Goal: Task Accomplishment & Management: Use online tool/utility

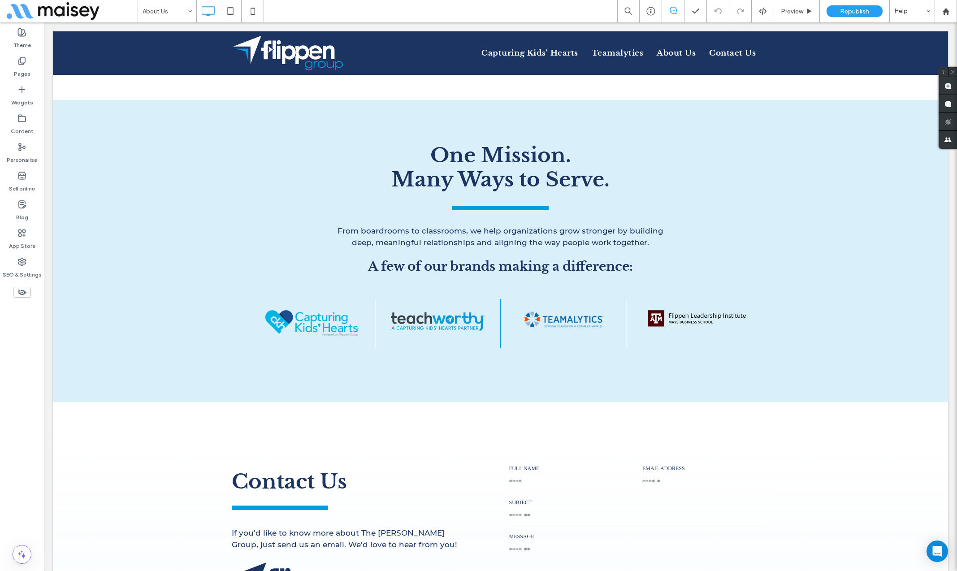
scroll to position [1038, 0]
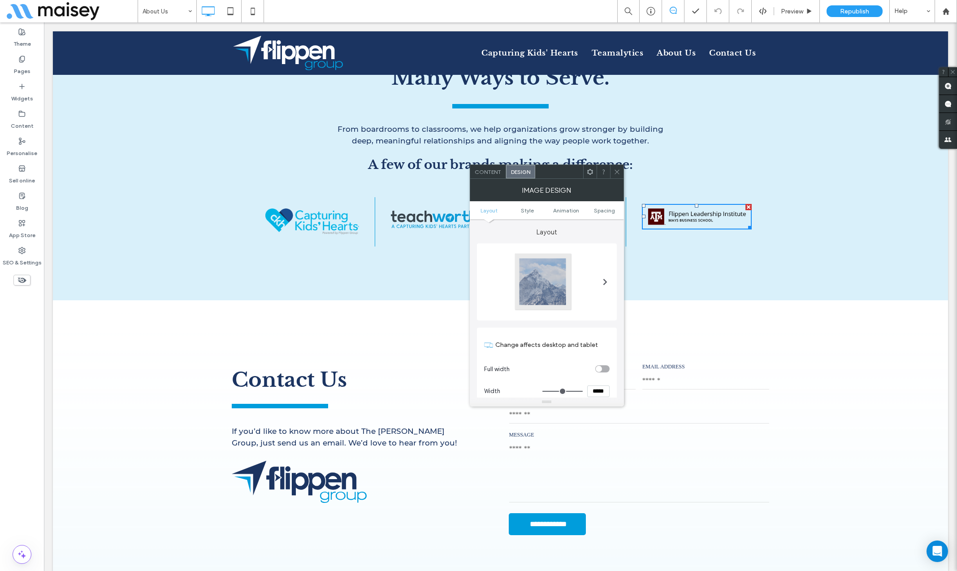
click at [488, 169] on span "Content" at bounding box center [488, 172] width 26 height 7
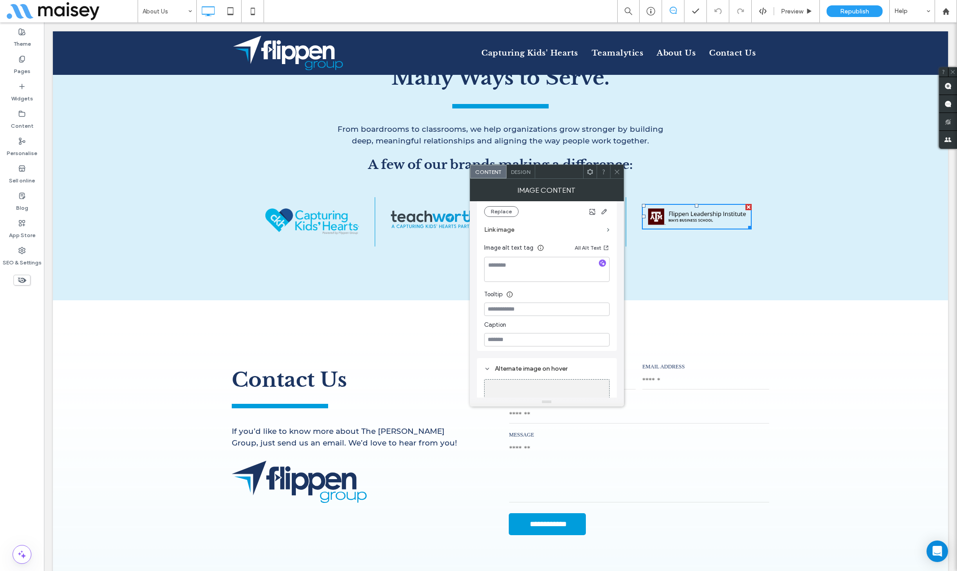
scroll to position [208, 0]
click at [527, 224] on label "Link image" at bounding box center [543, 228] width 119 height 17
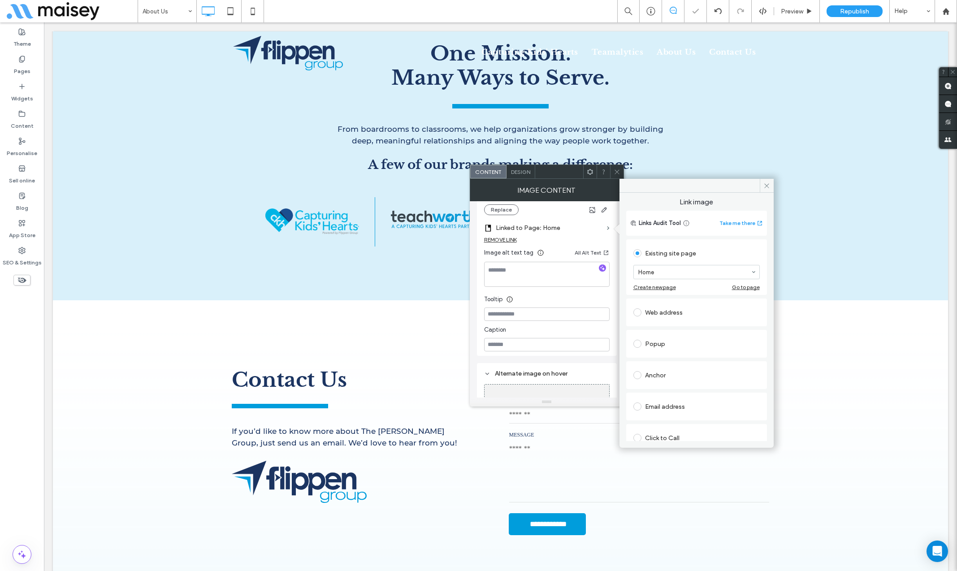
click at [656, 312] on div "Web address" at bounding box center [696, 312] width 126 height 14
click at [658, 304] on input "url" at bounding box center [696, 302] width 126 height 12
paste input "**********"
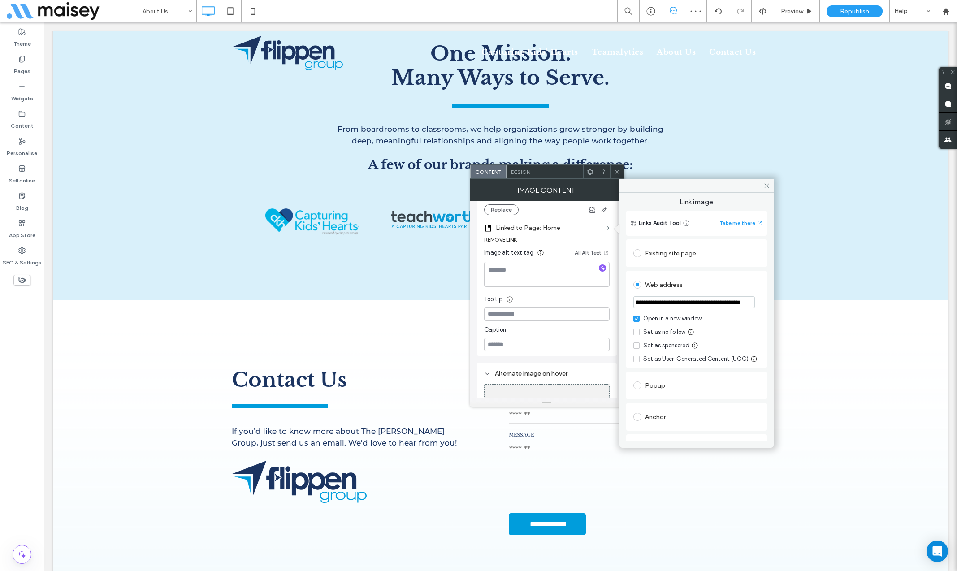
scroll to position [0, 0]
drag, startPoint x: 666, startPoint y: 303, endPoint x: 574, endPoint y: 302, distance: 92.3
click at [574, 302] on div "**********" at bounding box center [547, 293] width 154 height 228
type input "**********"
click at [766, 185] on icon at bounding box center [766, 185] width 7 height 7
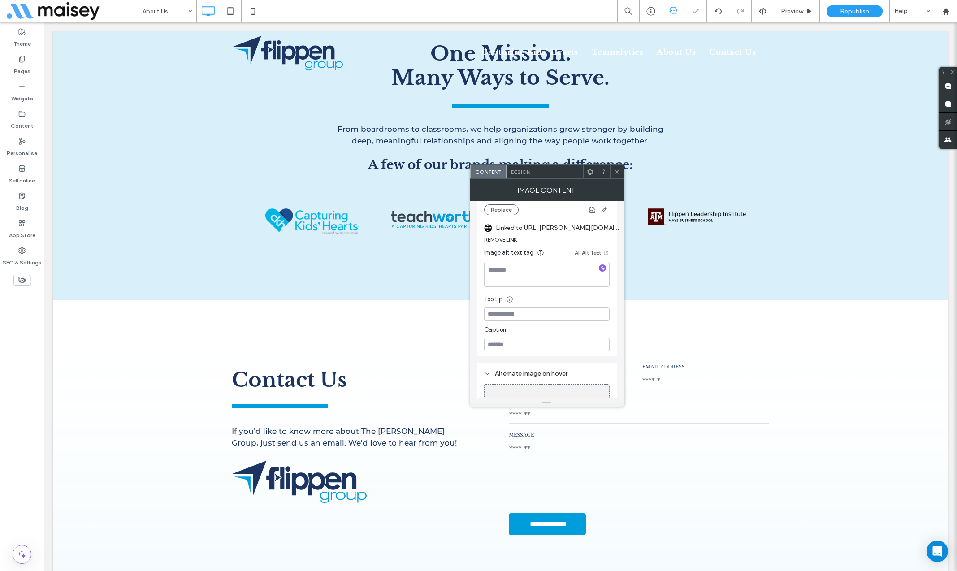
click at [618, 173] on use at bounding box center [616, 171] width 4 height 4
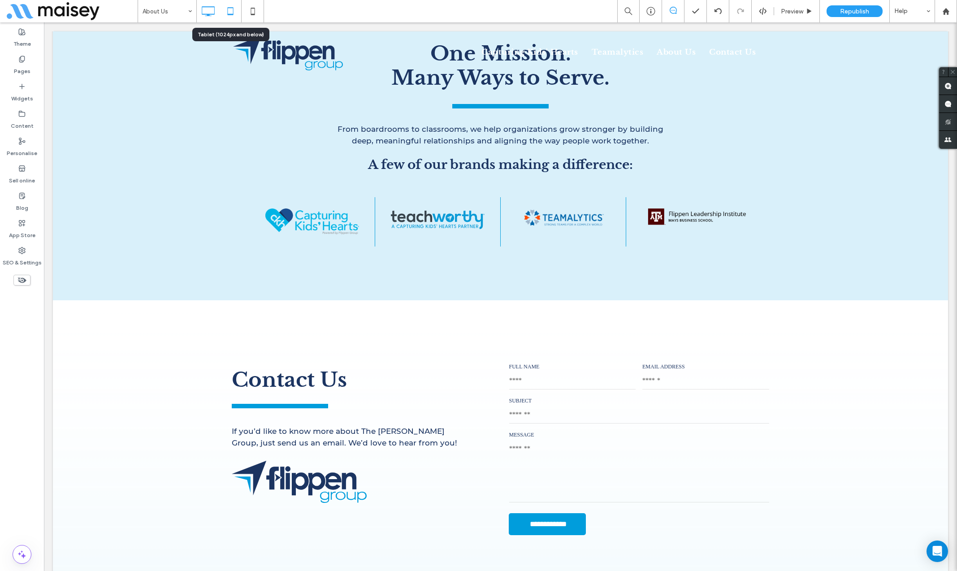
click at [227, 7] on icon at bounding box center [230, 11] width 18 height 18
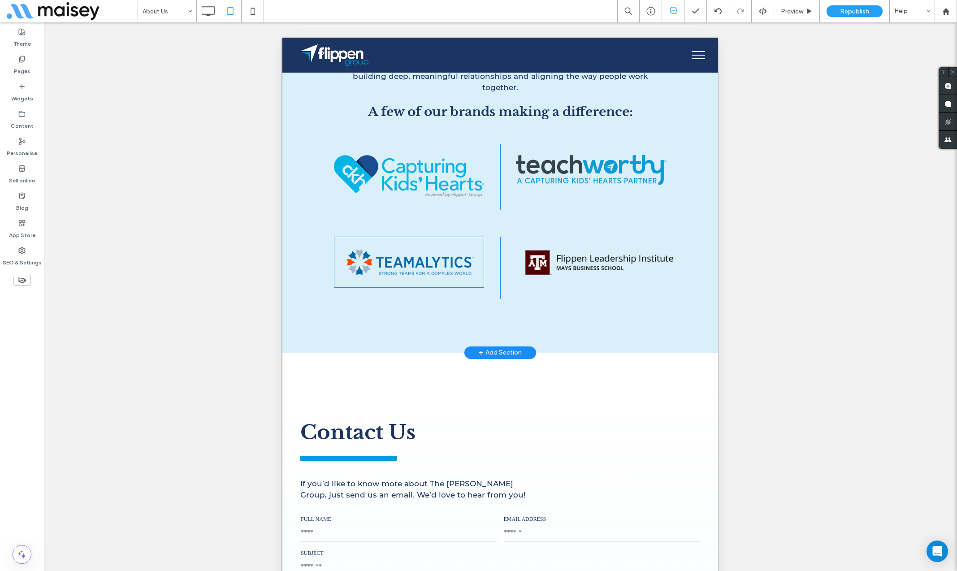
scroll to position [1438, 0]
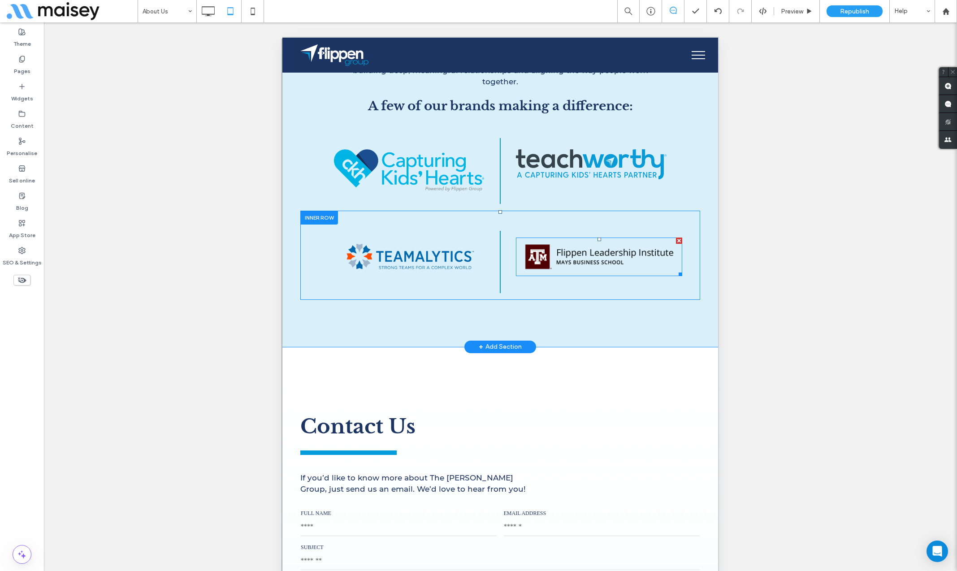
click at [567, 262] on img at bounding box center [598, 257] width 166 height 39
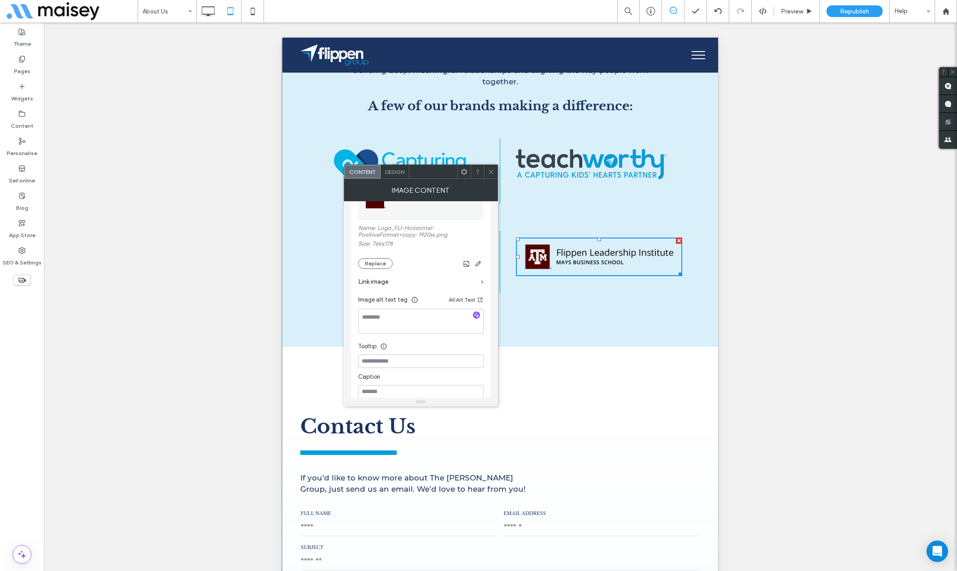
scroll to position [155, 0]
click at [428, 277] on label "Link image" at bounding box center [417, 280] width 119 height 17
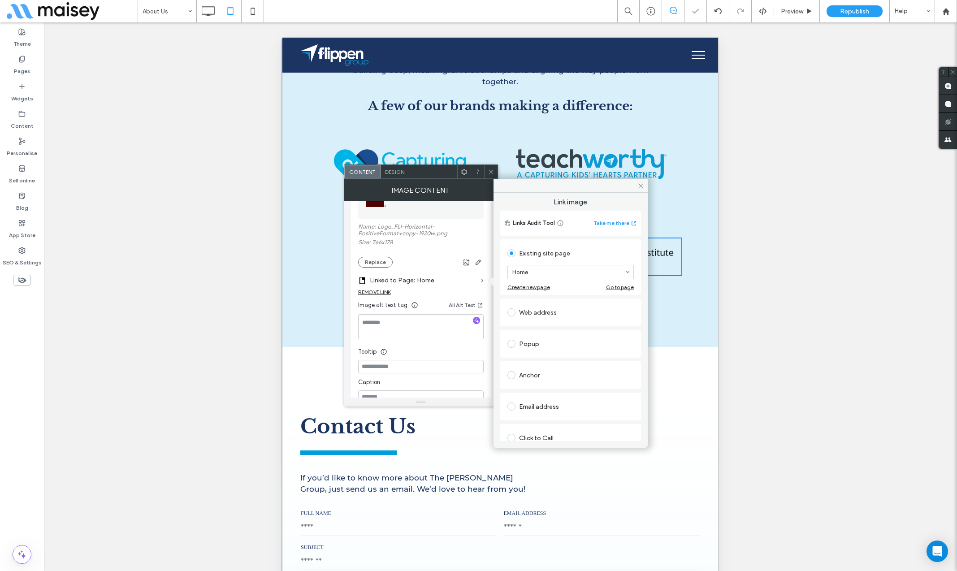
click at [535, 315] on div "Web address" at bounding box center [570, 312] width 126 height 14
click at [553, 298] on input "url" at bounding box center [570, 302] width 126 height 12
paste input "**********"
type input "**********"
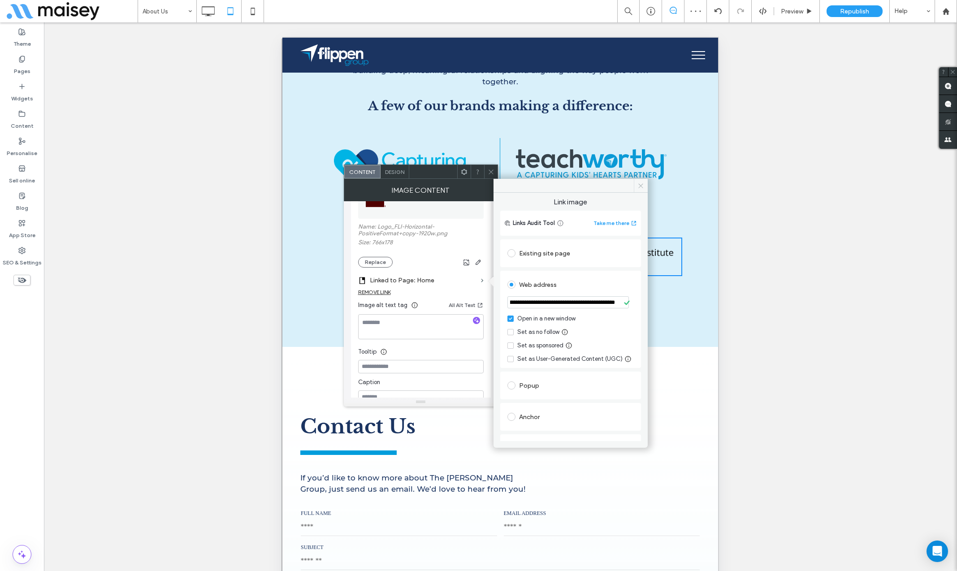
scroll to position [0, 0]
click at [641, 186] on icon at bounding box center [640, 185] width 7 height 7
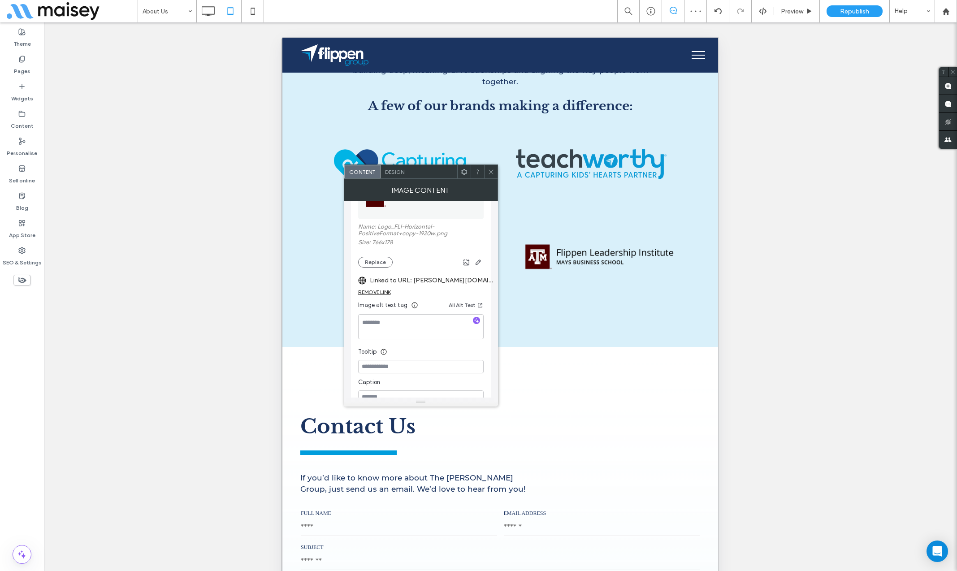
click at [490, 174] on icon at bounding box center [491, 172] width 7 height 7
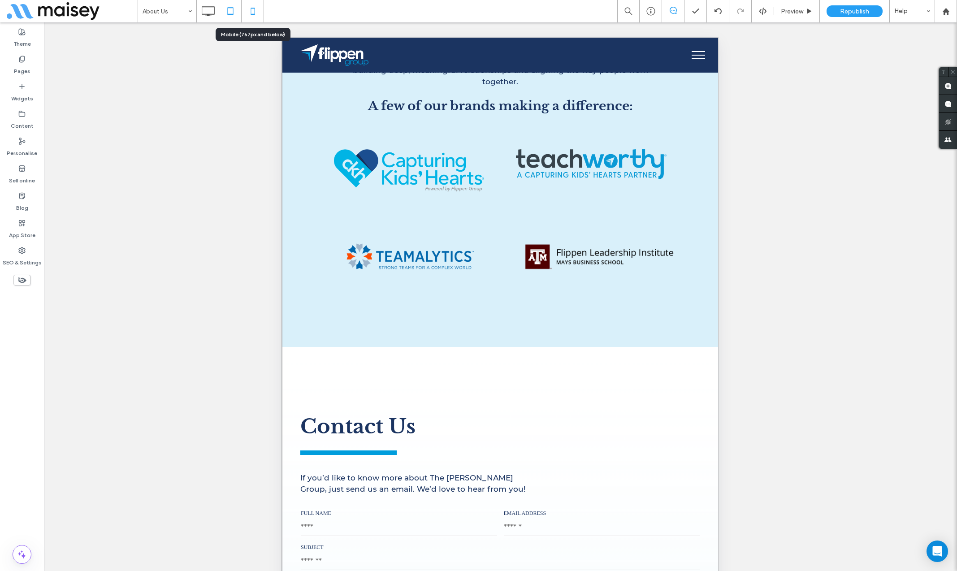
click at [253, 13] on icon at bounding box center [253, 11] width 18 height 18
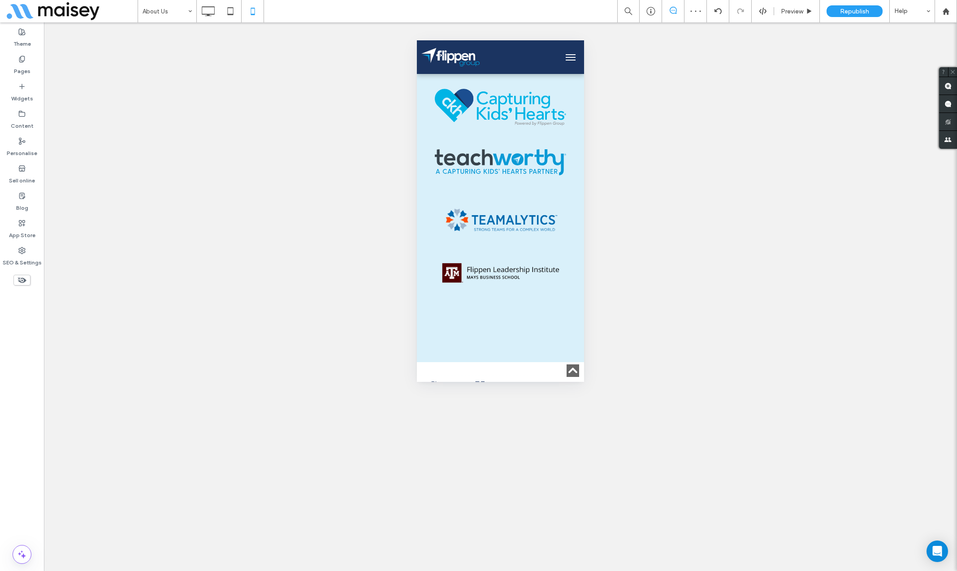
scroll to position [1401, 0]
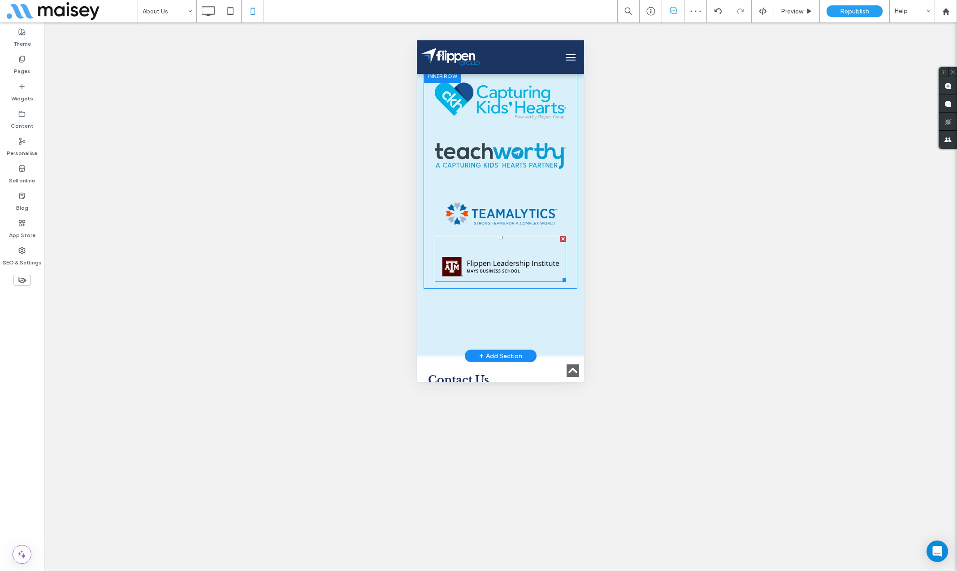
click at [489, 255] on img at bounding box center [500, 266] width 131 height 30
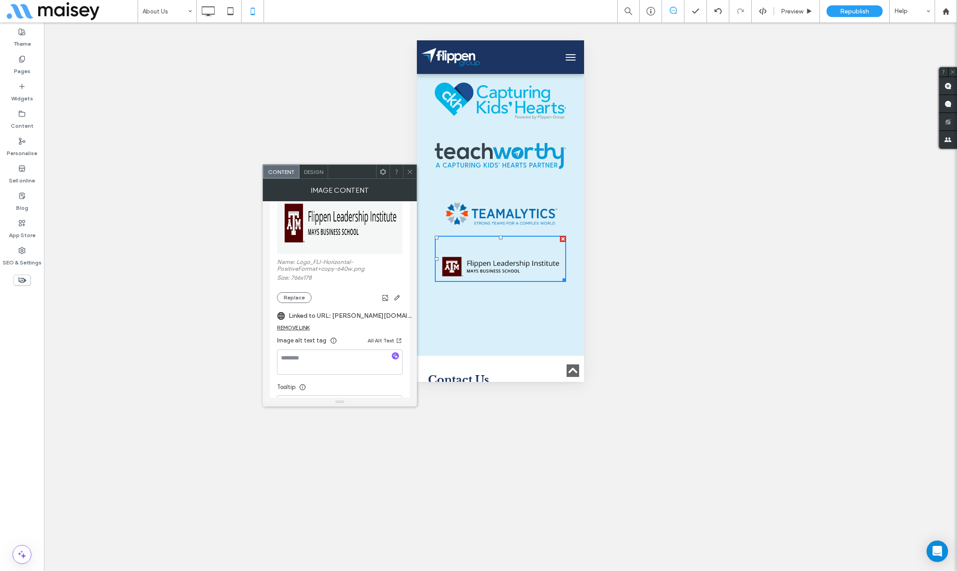
scroll to position [126, 0]
click at [322, 308] on label "Linked to URL: mays.tamu.edu/centers-and-institutes/flippen-leadership-institut…" at bounding box center [351, 309] width 125 height 17
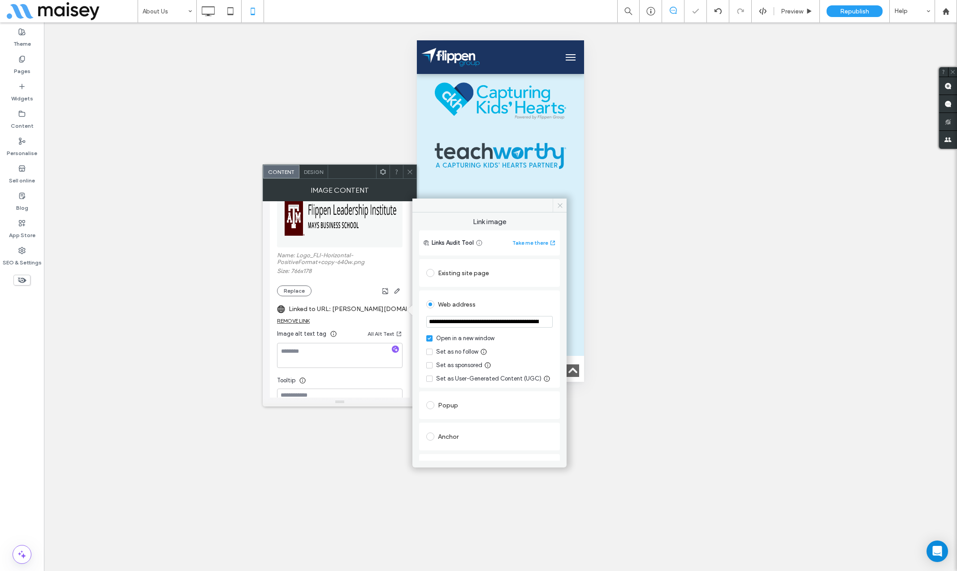
click at [560, 204] on icon at bounding box center [560, 205] width 7 height 7
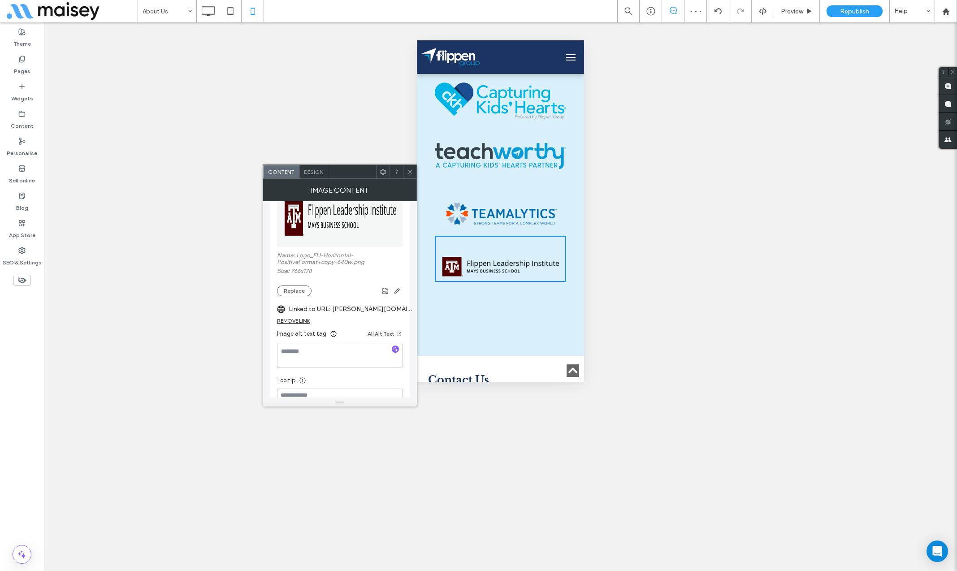
click at [410, 174] on icon at bounding box center [410, 172] width 7 height 7
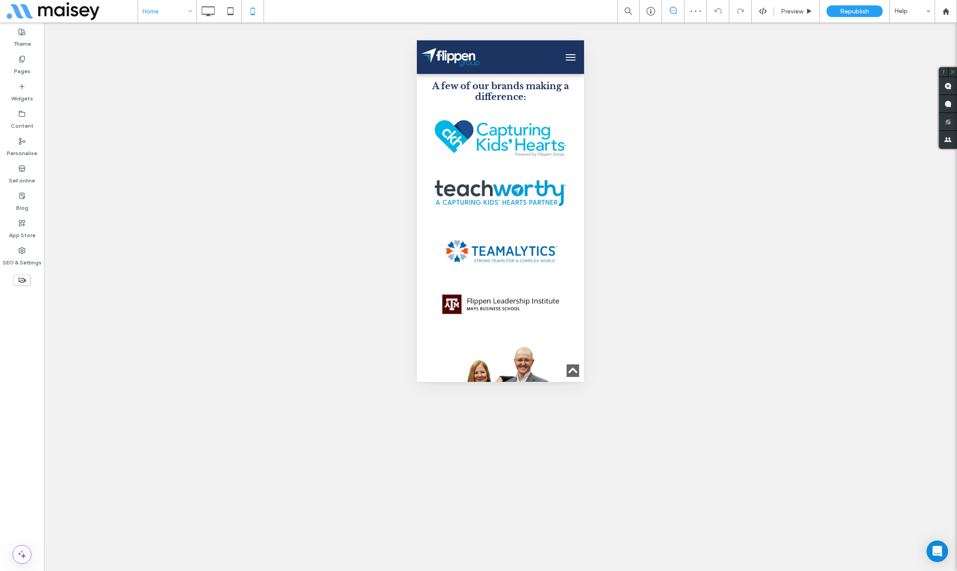
scroll to position [502, 0]
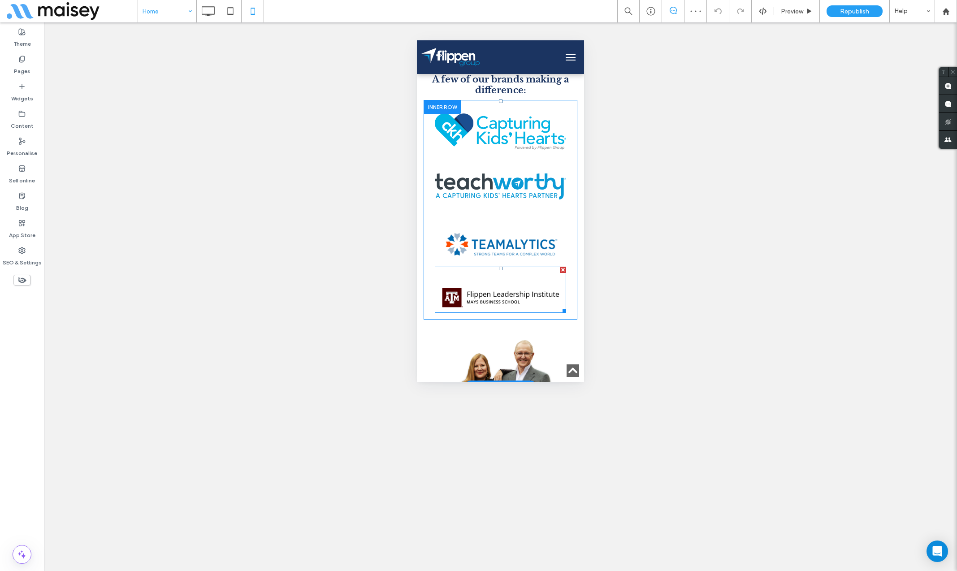
click at [483, 290] on img at bounding box center [500, 297] width 131 height 30
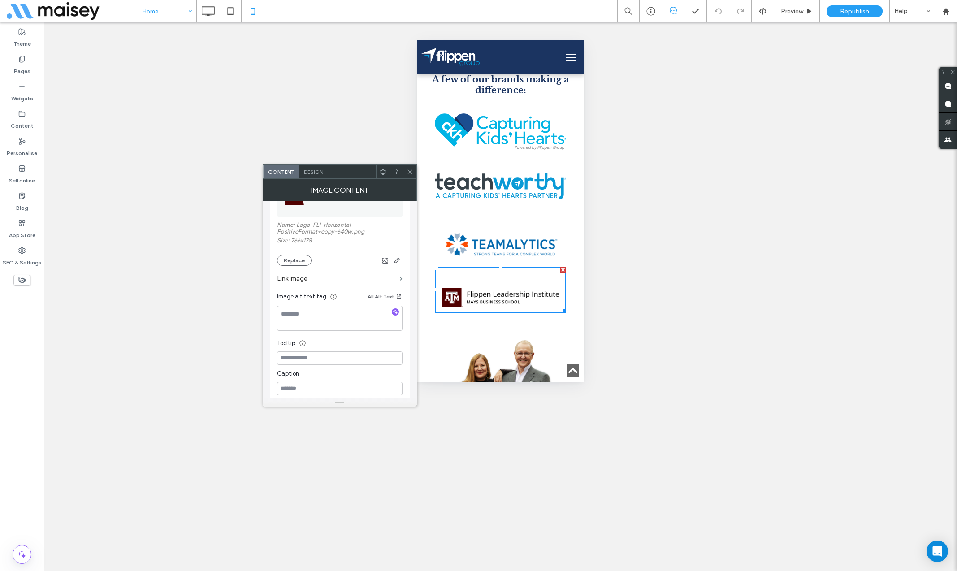
scroll to position [160, 0]
click at [308, 274] on label "Link image" at bounding box center [336, 275] width 119 height 17
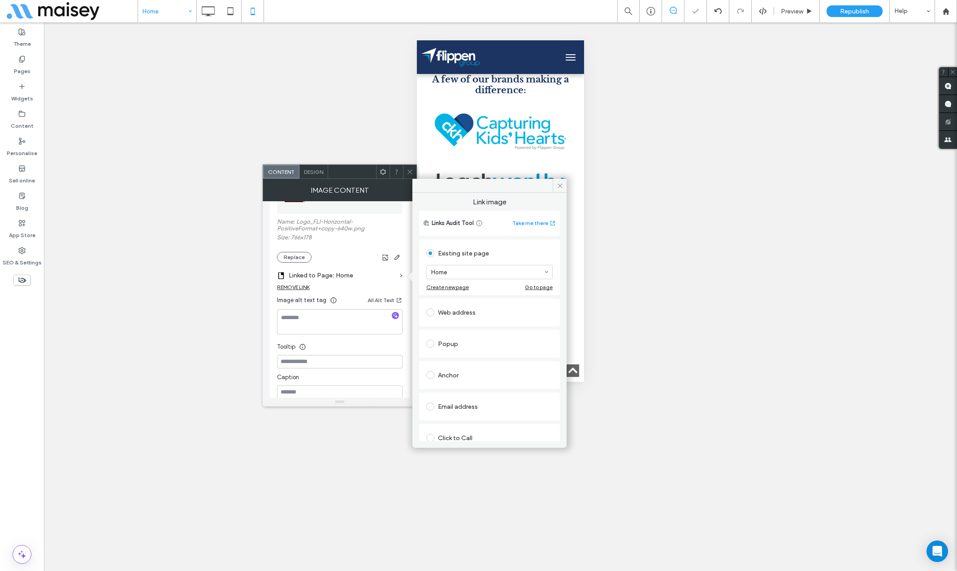
click at [458, 308] on div "Web address" at bounding box center [489, 312] width 126 height 14
click at [482, 299] on input "url" at bounding box center [489, 302] width 126 height 12
paste input "**********"
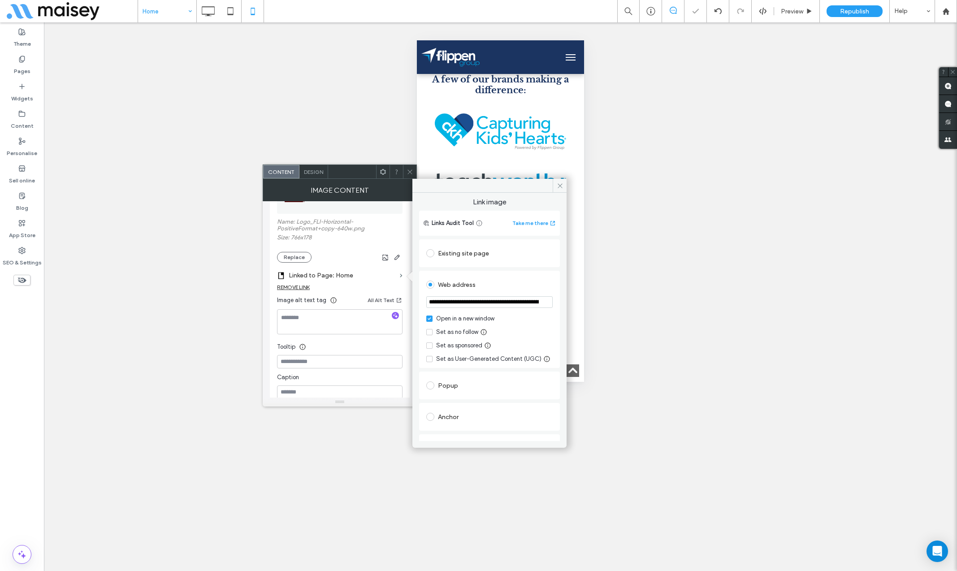
scroll to position [0, 103]
type input "**********"
click at [558, 186] on icon at bounding box center [560, 185] width 7 height 7
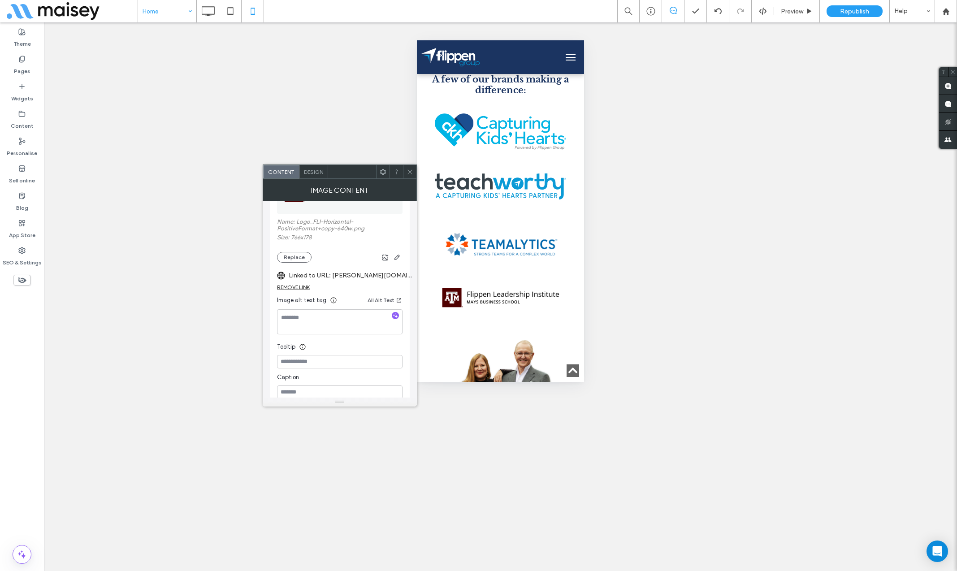
click at [409, 171] on use at bounding box center [409, 171] width 4 height 4
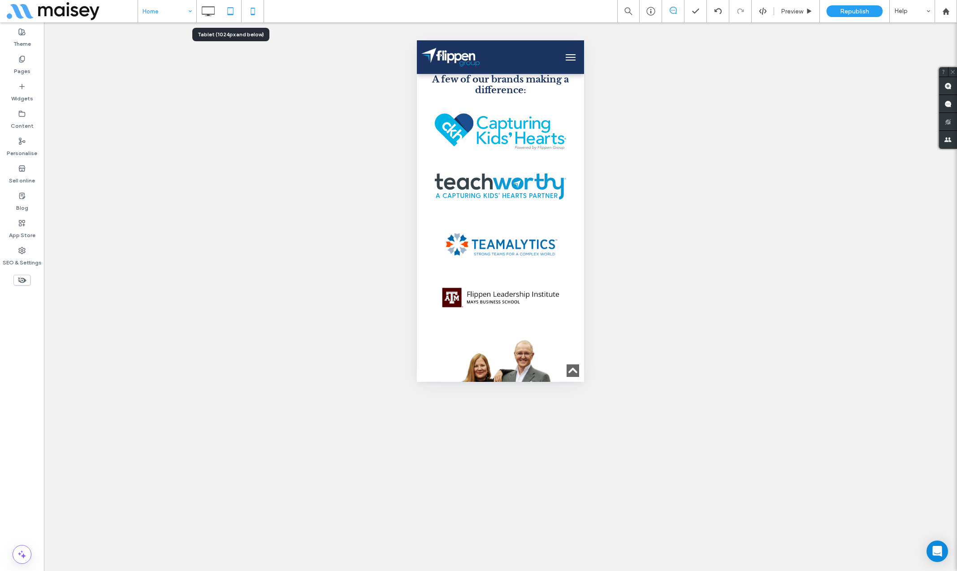
click at [229, 13] on icon at bounding box center [230, 11] width 18 height 18
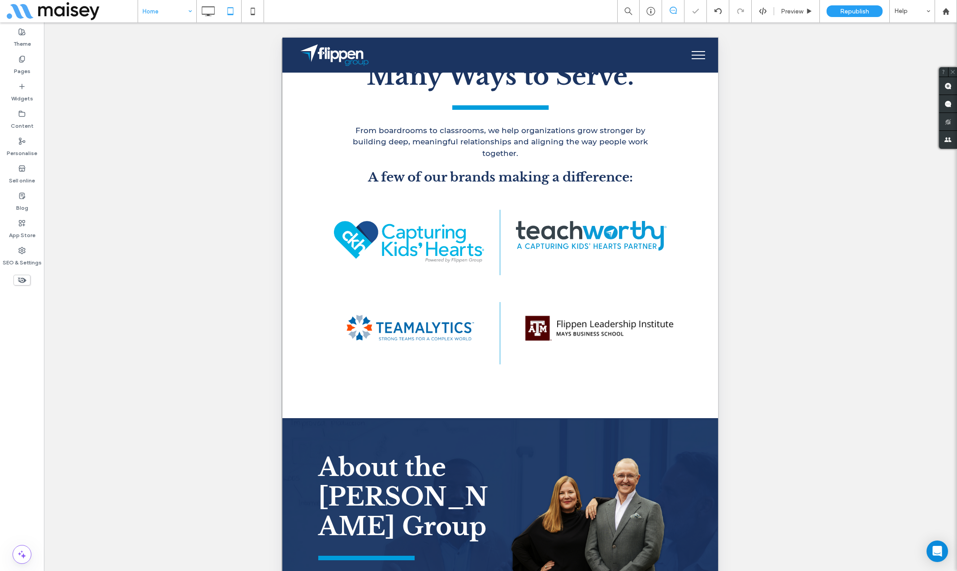
scroll to position [604, 0]
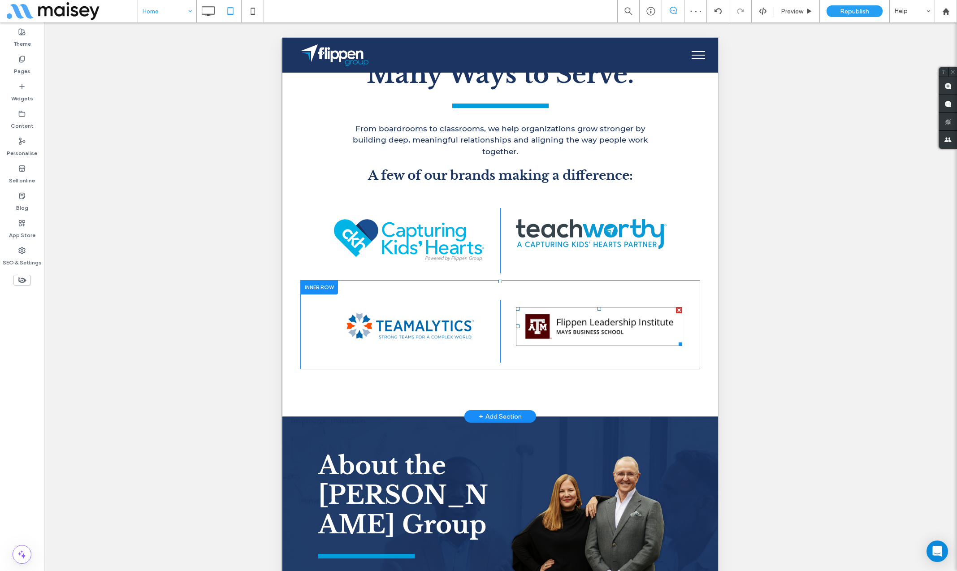
click at [563, 324] on img at bounding box center [598, 326] width 166 height 39
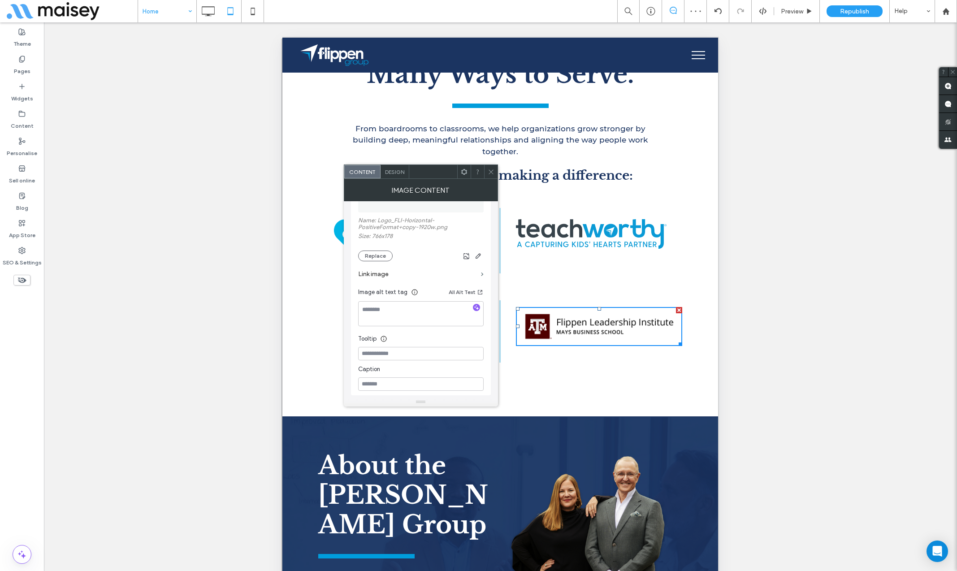
scroll to position [184, 0]
click at [384, 250] on label "Link image" at bounding box center [417, 251] width 119 height 17
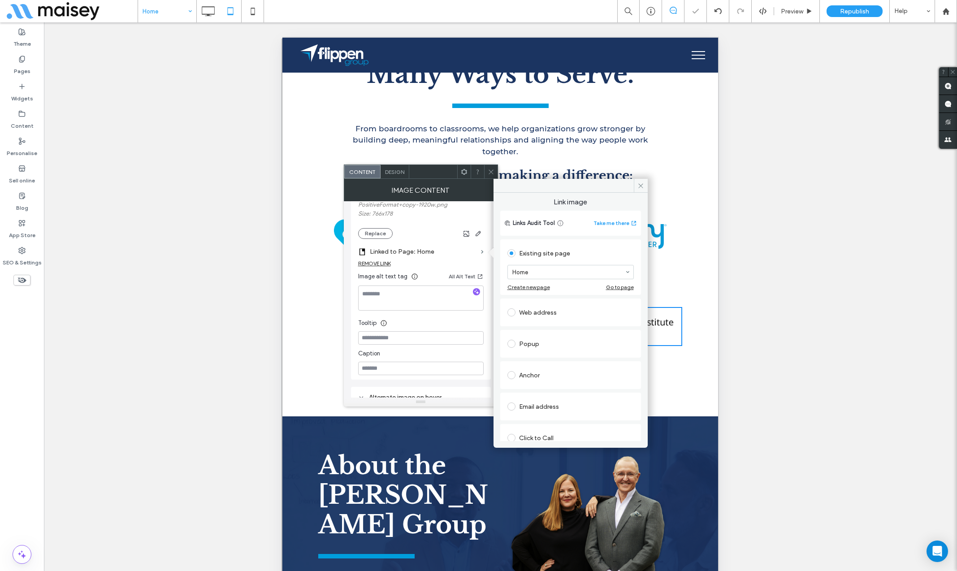
click at [549, 314] on div "Web address" at bounding box center [570, 312] width 126 height 14
click at [558, 302] on input "url" at bounding box center [570, 302] width 126 height 12
paste input "**********"
type input "**********"
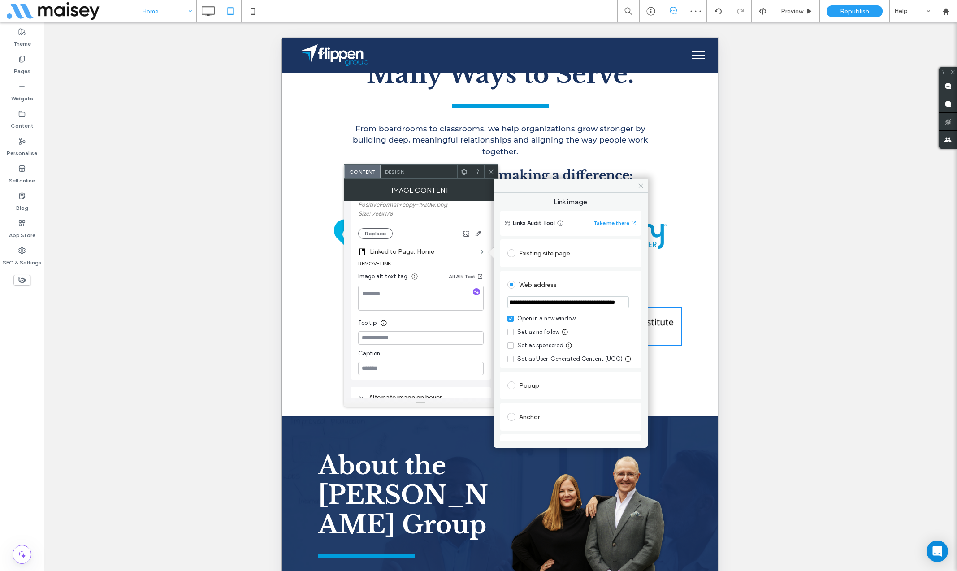
scroll to position [0, 0]
click at [636, 186] on span at bounding box center [641, 185] width 14 height 13
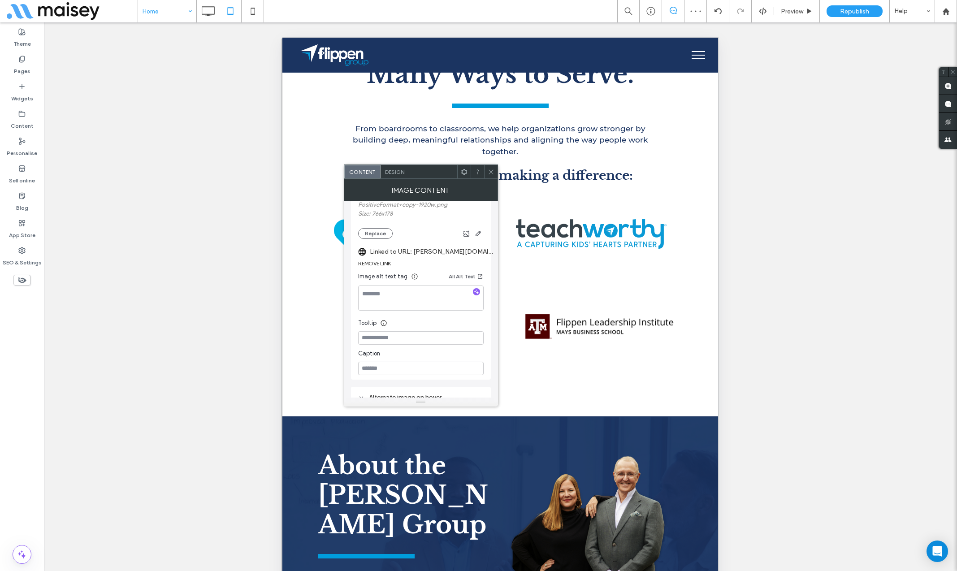
click at [492, 173] on icon at bounding box center [491, 172] width 7 height 7
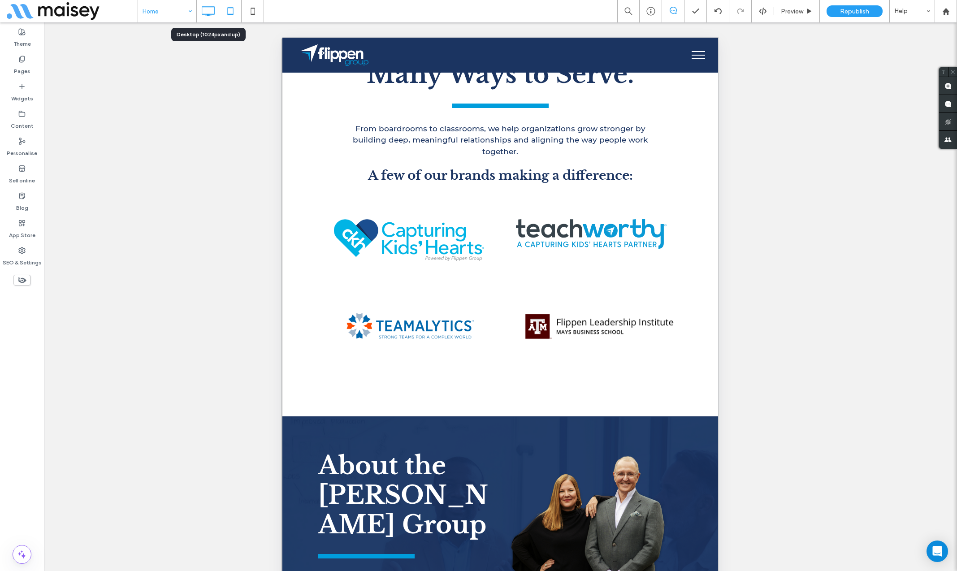
click at [204, 12] on icon at bounding box center [208, 11] width 18 height 18
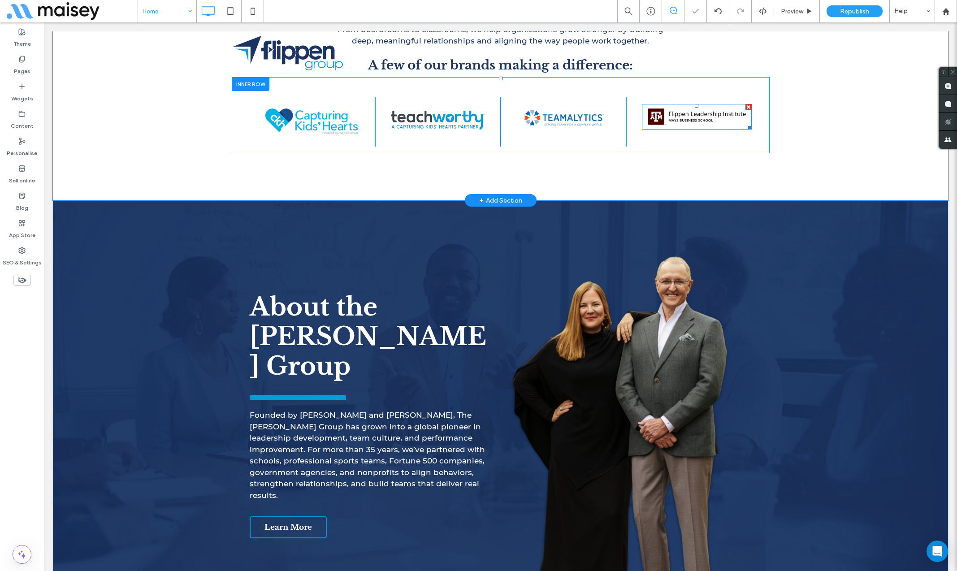
click at [679, 115] on img at bounding box center [697, 117] width 110 height 26
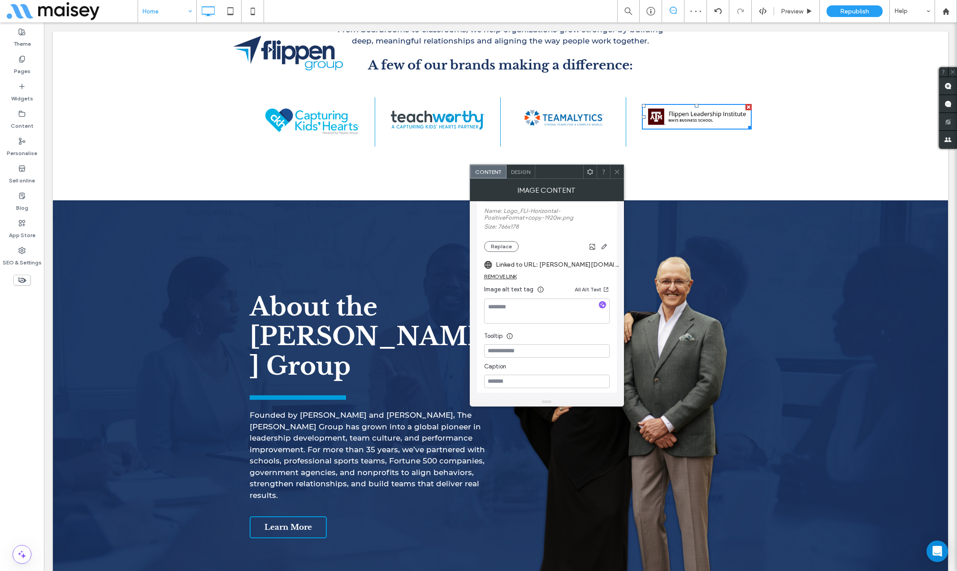
scroll to position [182, 0]
click at [618, 172] on icon at bounding box center [617, 172] width 7 height 7
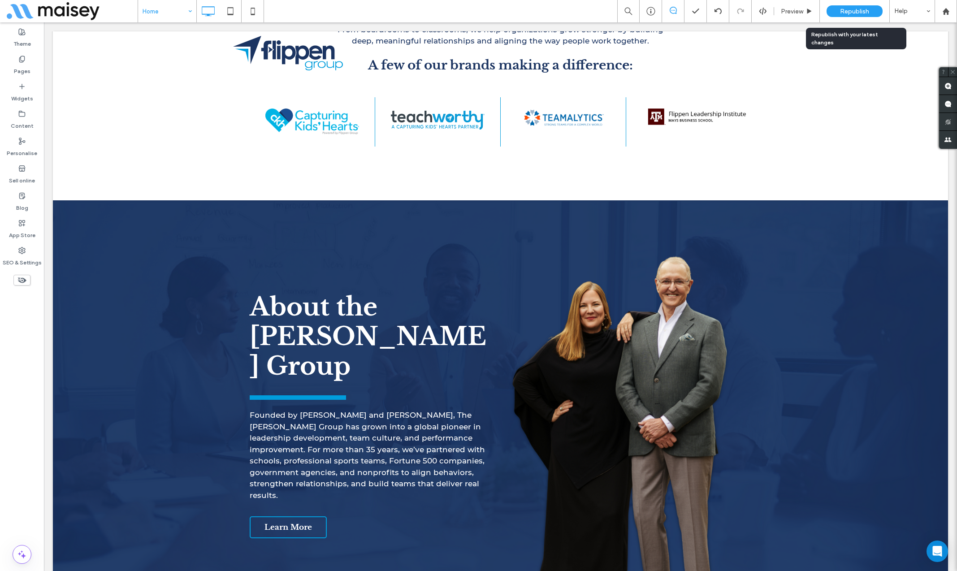
click at [846, 12] on span "Republish" at bounding box center [854, 12] width 29 height 8
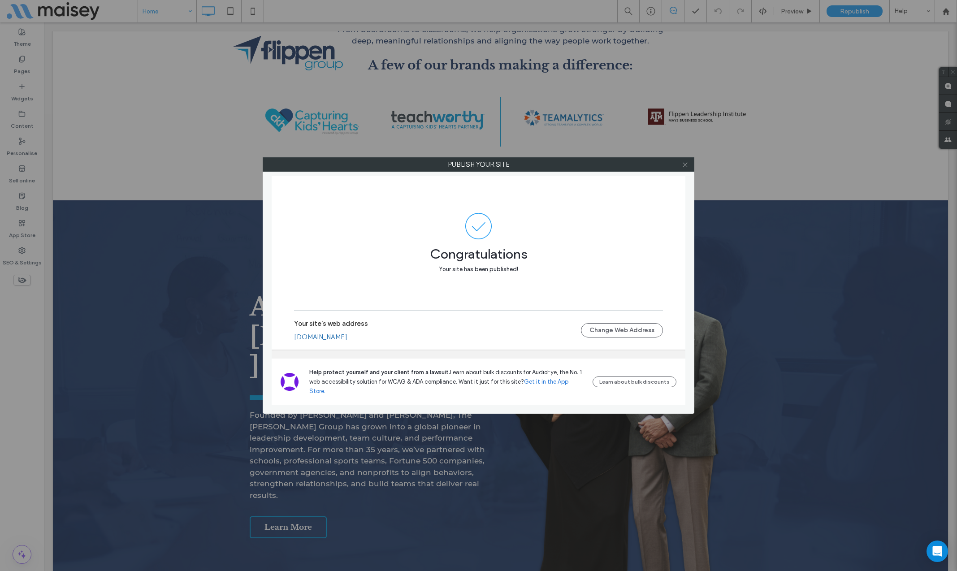
click at [685, 165] on use at bounding box center [685, 164] width 4 height 4
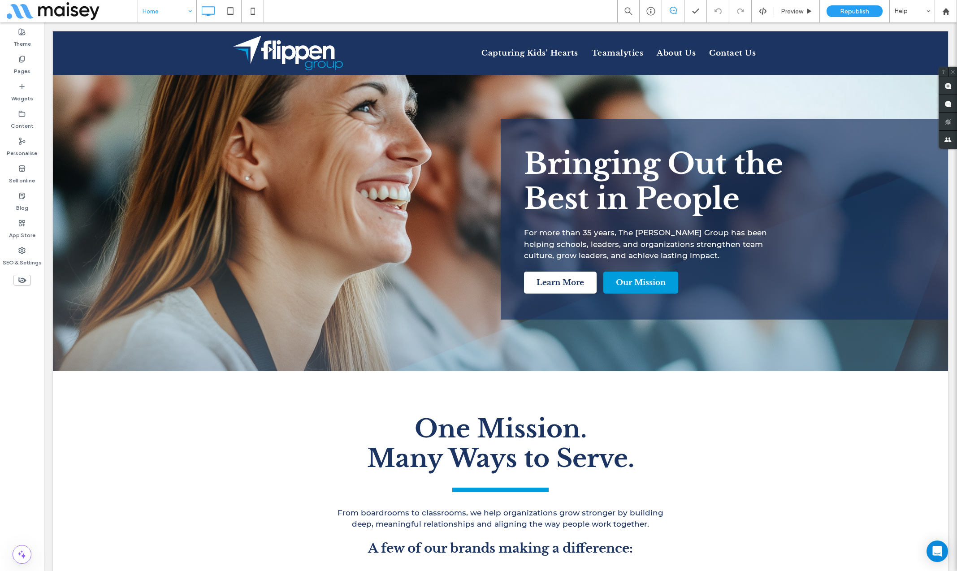
scroll to position [0, 0]
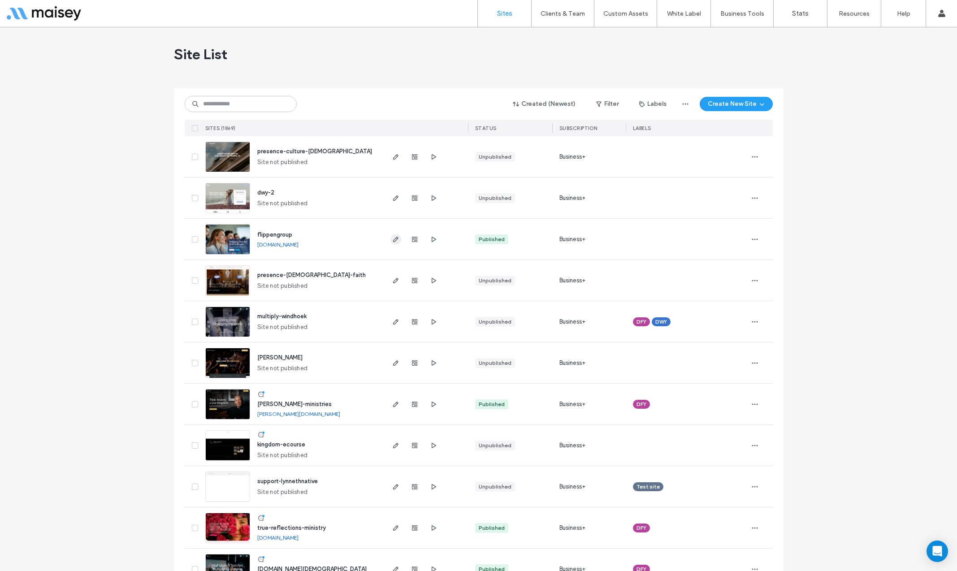
click at [395, 242] on icon "button" at bounding box center [395, 239] width 7 height 7
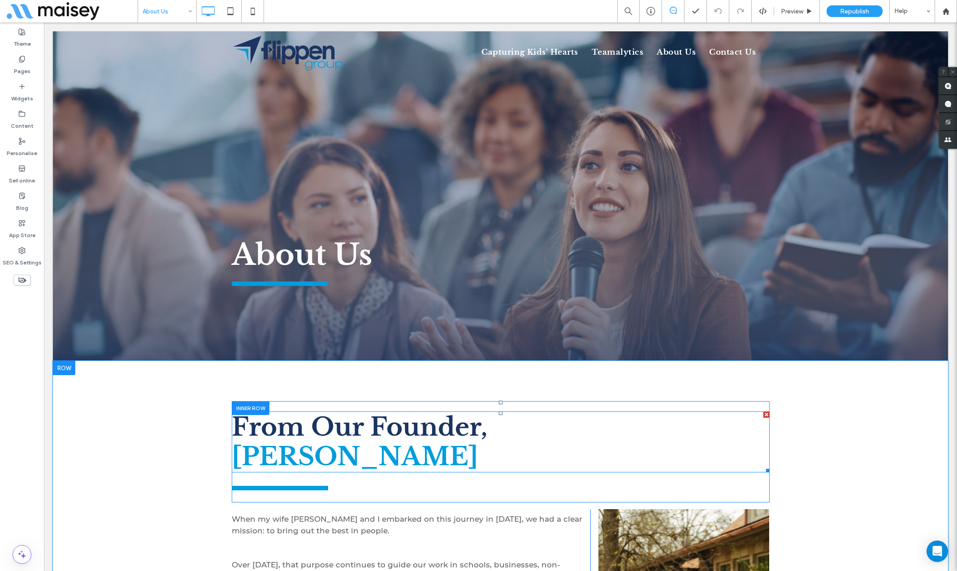
click at [371, 427] on span "From Our Founder," at bounding box center [359, 427] width 255 height 30
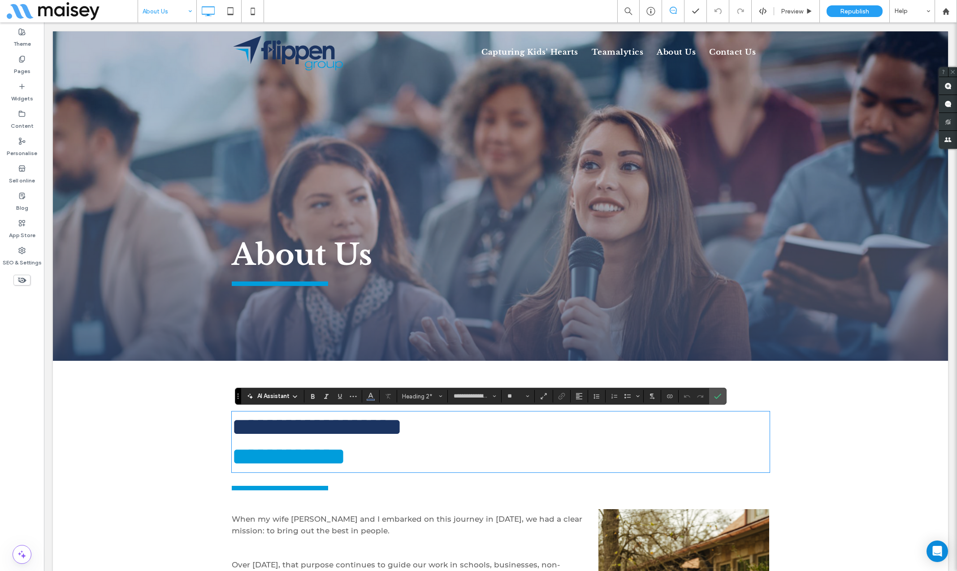
click at [330, 428] on span "**********" at bounding box center [317, 427] width 170 height 25
click at [382, 427] on span "**********" at bounding box center [317, 427] width 170 height 25
click at [714, 397] on icon "Confirm" at bounding box center [717, 396] width 7 height 7
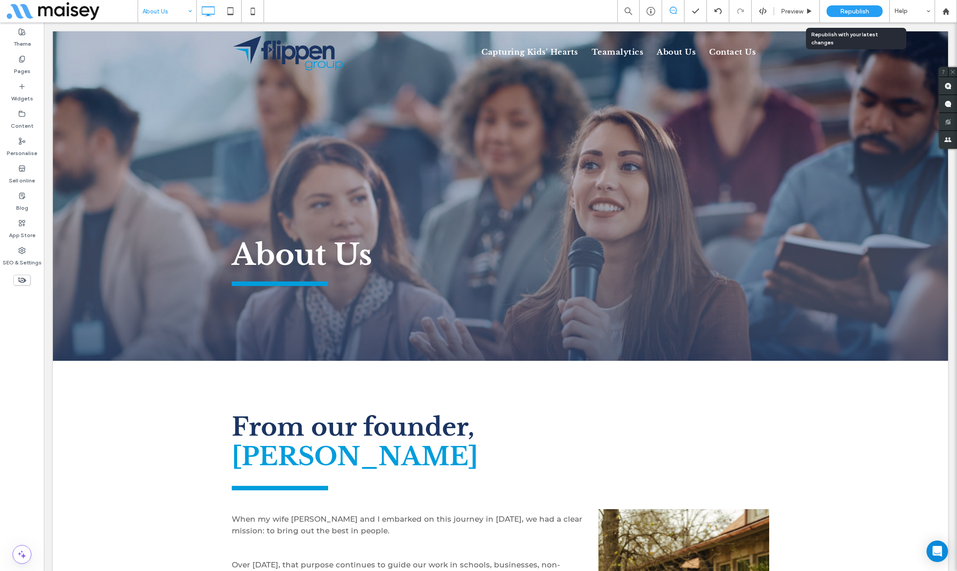
click at [849, 11] on span "Republish" at bounding box center [854, 12] width 29 height 8
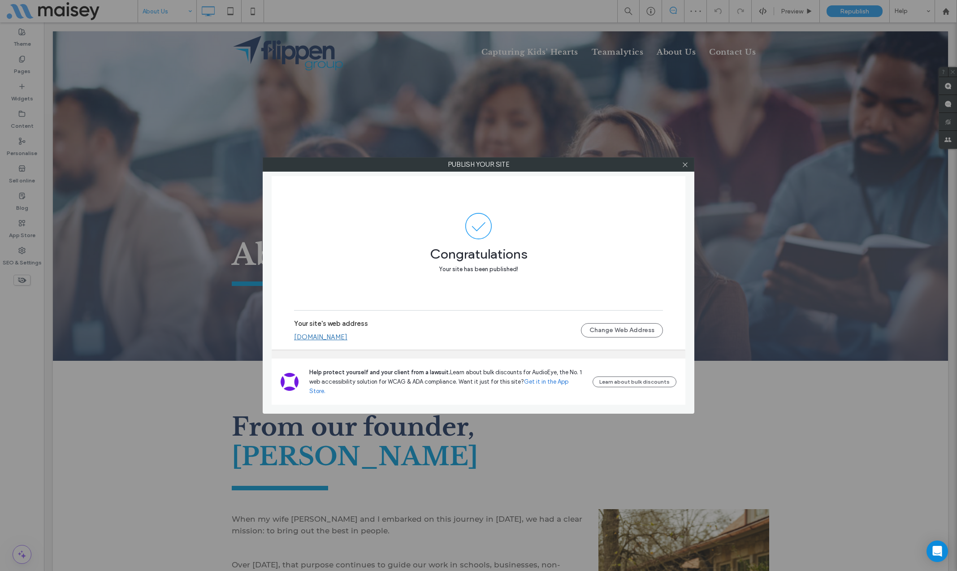
click at [688, 169] on div at bounding box center [684, 164] width 13 height 13
click at [688, 164] on icon at bounding box center [685, 164] width 7 height 7
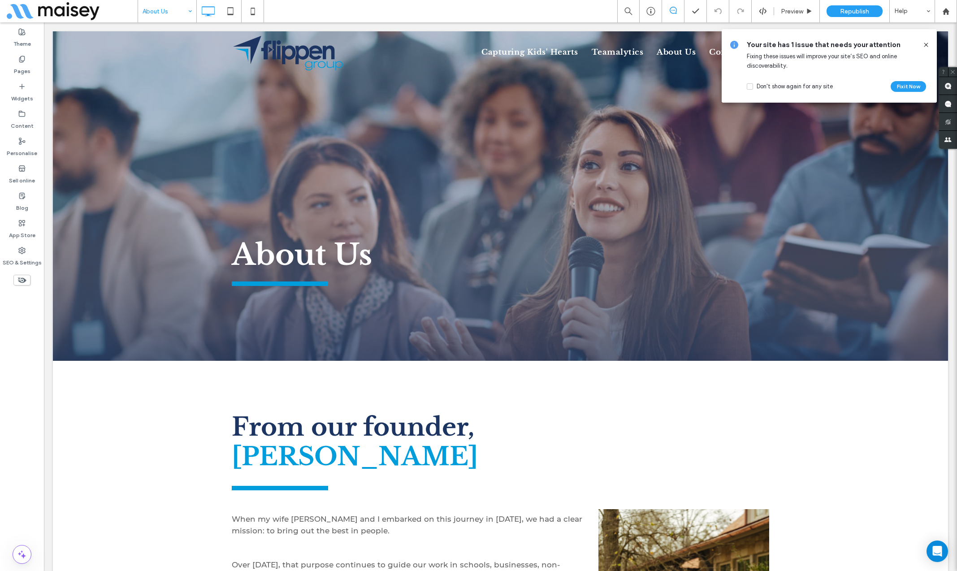
click at [929, 44] on icon at bounding box center [925, 44] width 7 height 7
